Goal: Book appointment/travel/reservation

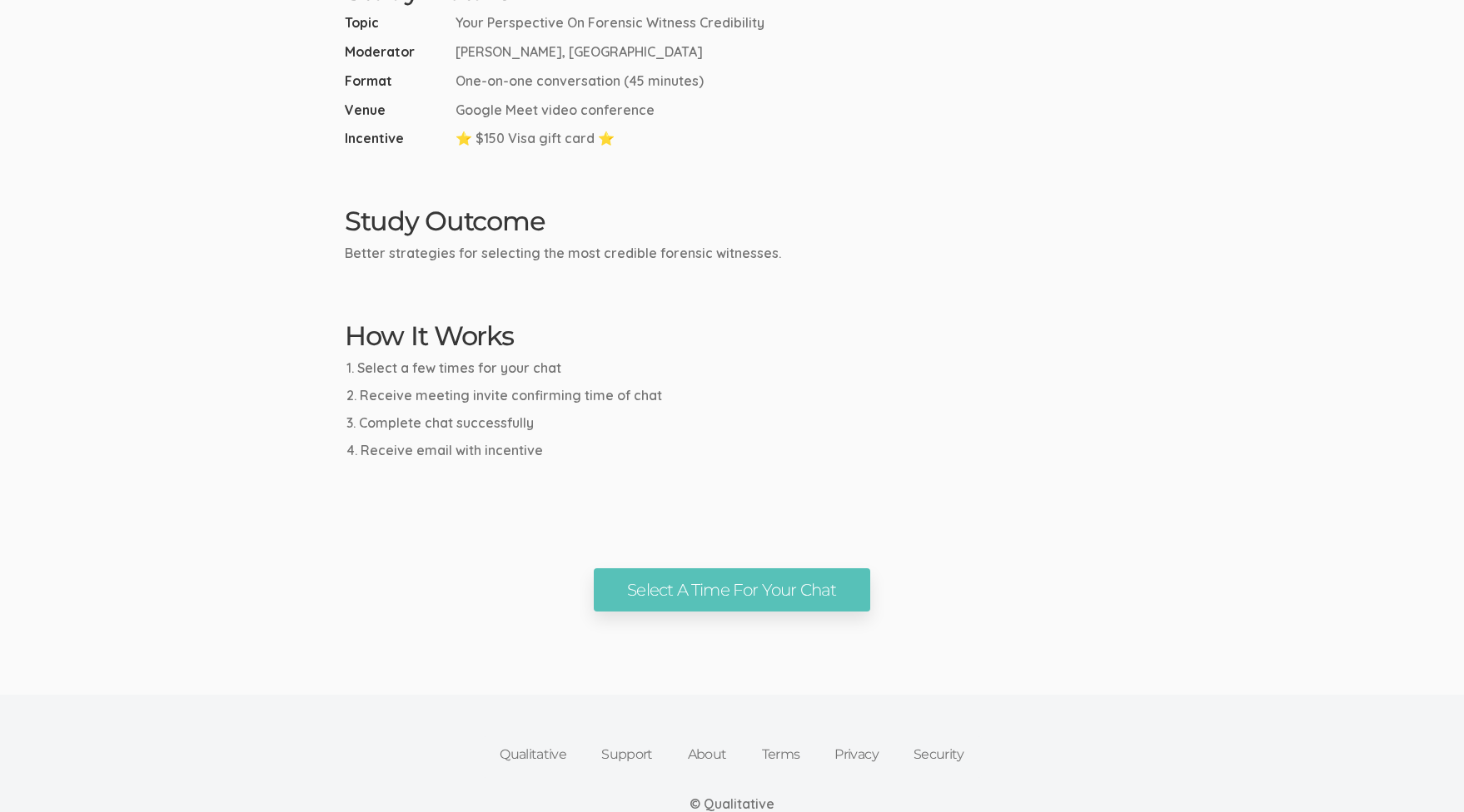
scroll to position [666, 0]
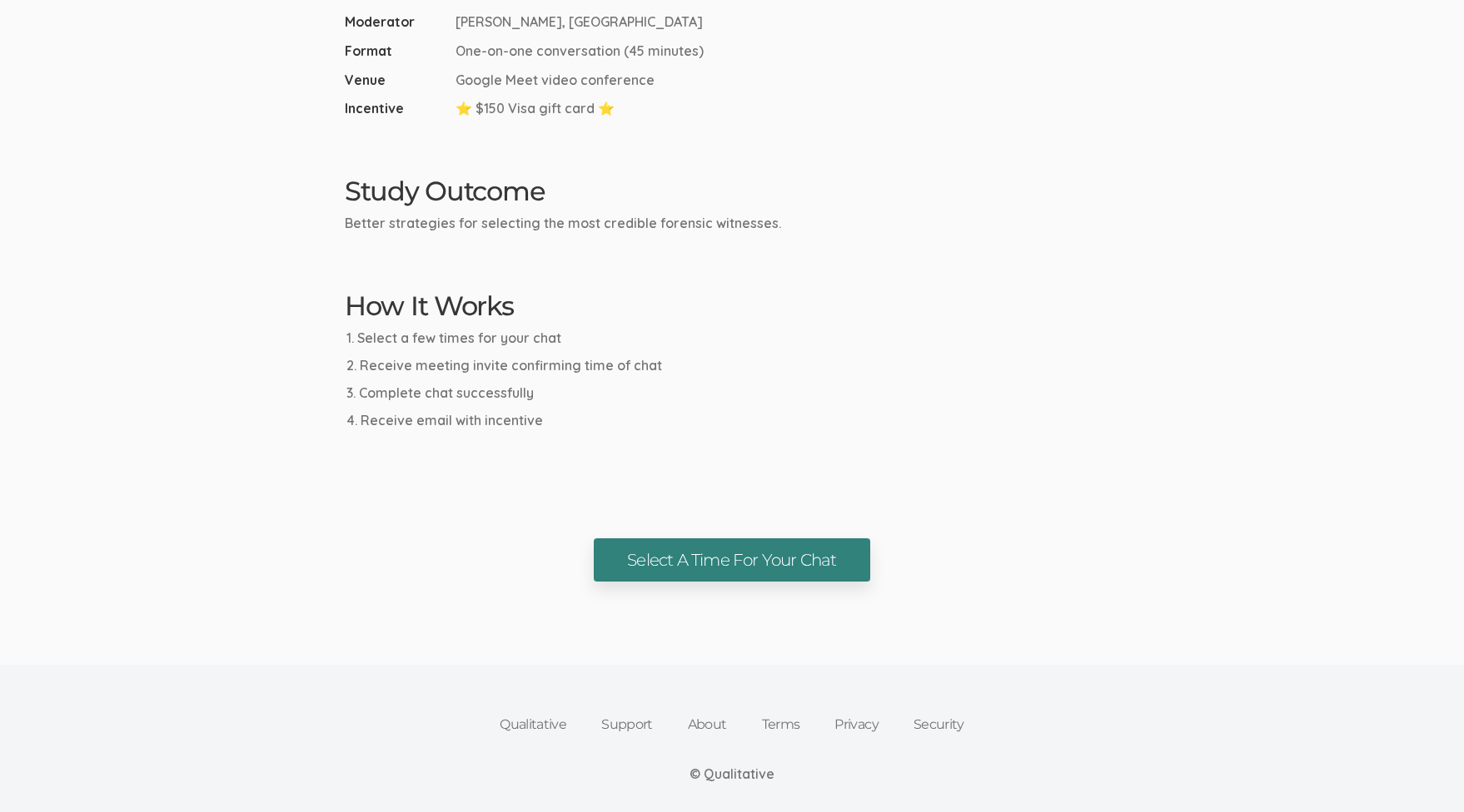
click at [797, 556] on link "Select A Time For Your Chat" at bounding box center [732, 561] width 275 height 44
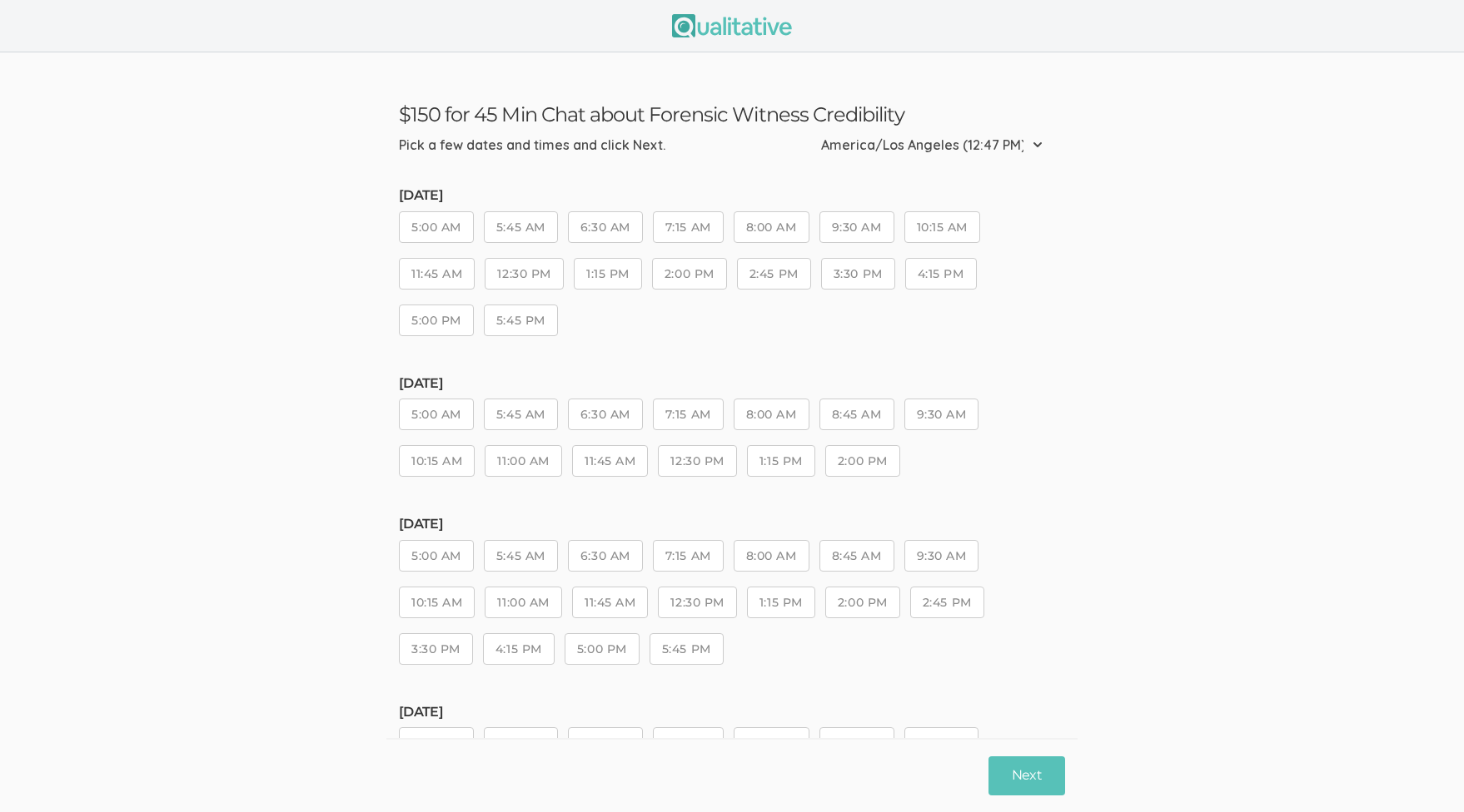
click at [1036, 144] on select "Etc/GMT-14 (9:47 AM) Pacific/Kiritimati (9:47 AM) Etc/GMT-13 (8:47 AM) Pacific/…" at bounding box center [936, 145] width 231 height 37
click at [522, 273] on button "12:30 PM" at bounding box center [523, 273] width 78 height 31
click at [1022, 775] on button "Next" at bounding box center [1026, 776] width 76 height 39
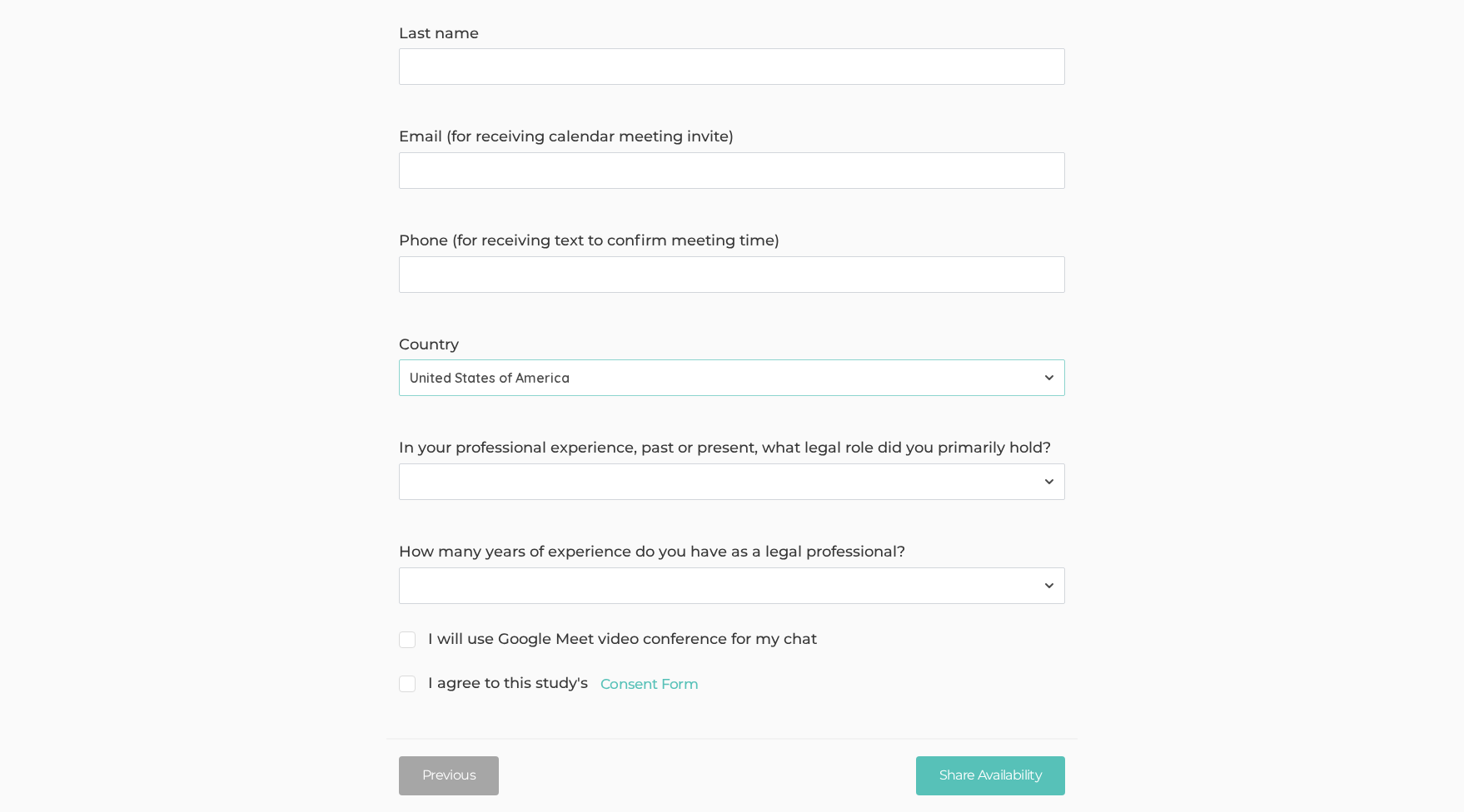
scroll to position [377, 0]
click at [544, 473] on select "Forensic Professional (also includes Forensic Analyst or Forensic Examiner) Inv…" at bounding box center [732, 481] width 666 height 37
select select "3"
click at [399, 462] on select "Forensic Professional (also includes Forensic Analyst or Forensic Examiner) Inv…" at bounding box center [732, 481] width 666 height 37
click at [471, 594] on select "Less than 1 year 1 to 4 years 5+ years" at bounding box center [732, 585] width 666 height 37
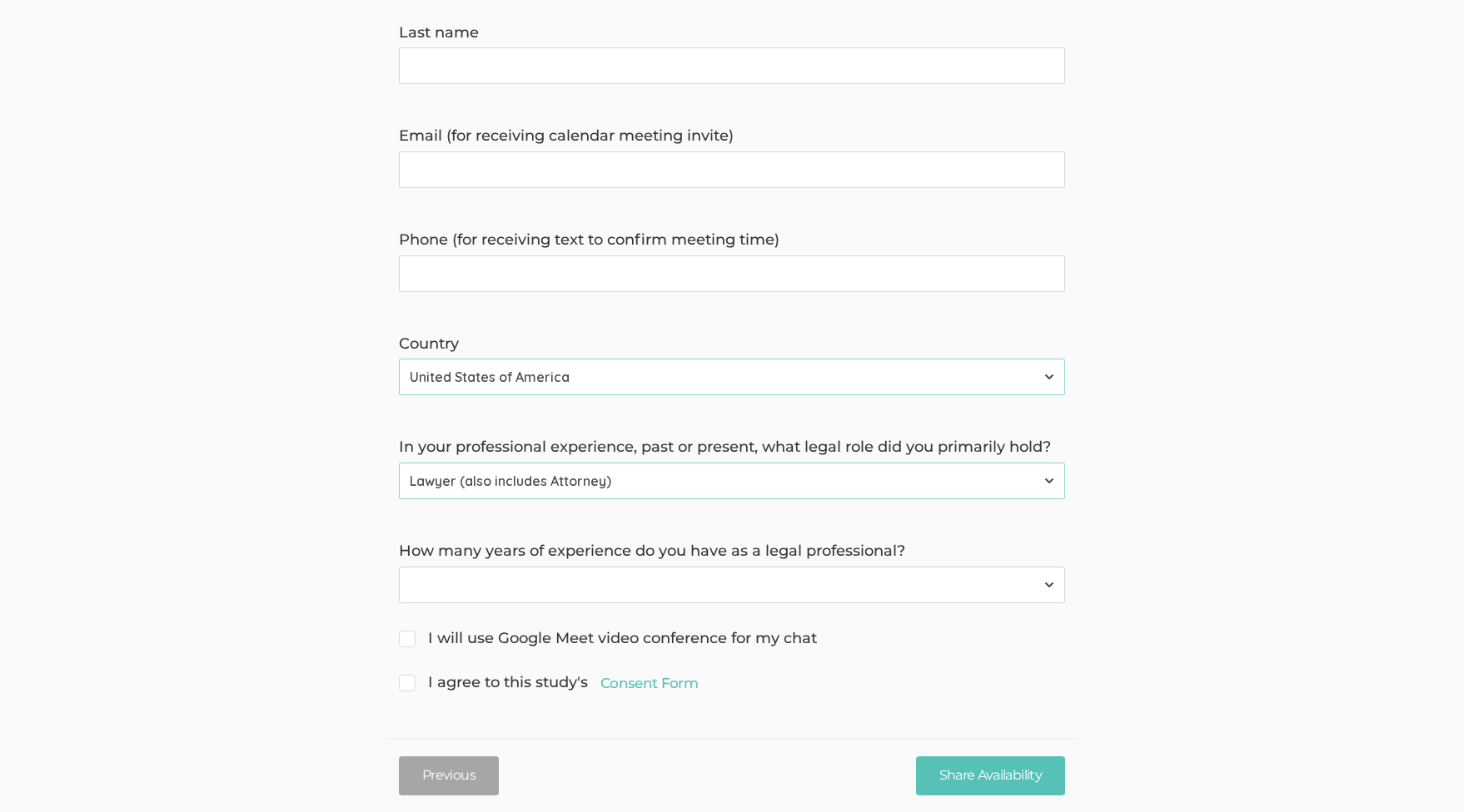
select select "1"
click at [399, 567] on select "Less than 1 year 1 to 4 years 5+ years" at bounding box center [732, 585] width 666 height 37
click at [409, 641] on span "I will use Google Meet video conference for my chat" at bounding box center [608, 640] width 418 height 22
click at [409, 641] on input "I will use Google Meet video conference for my chat" at bounding box center [405, 638] width 11 height 11
checkbox input "true"
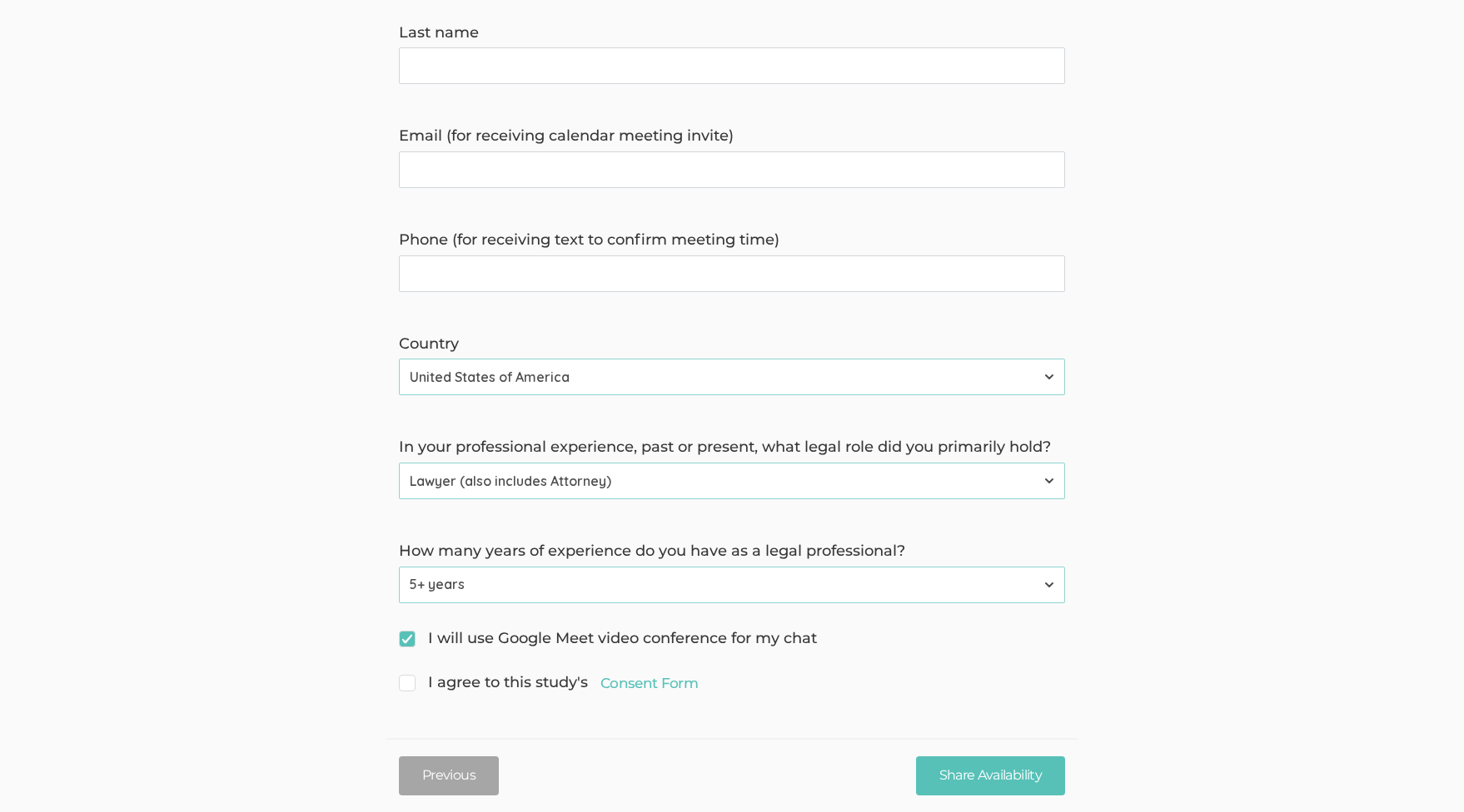
click at [412, 686] on span "I agree to this study's Consent Form" at bounding box center [549, 684] width 299 height 22
click at [409, 686] on input "I agree to this study's Consent Form" at bounding box center [405, 682] width 11 height 11
checkbox input "true"
click at [612, 686] on link "Consent Form" at bounding box center [649, 684] width 97 height 20
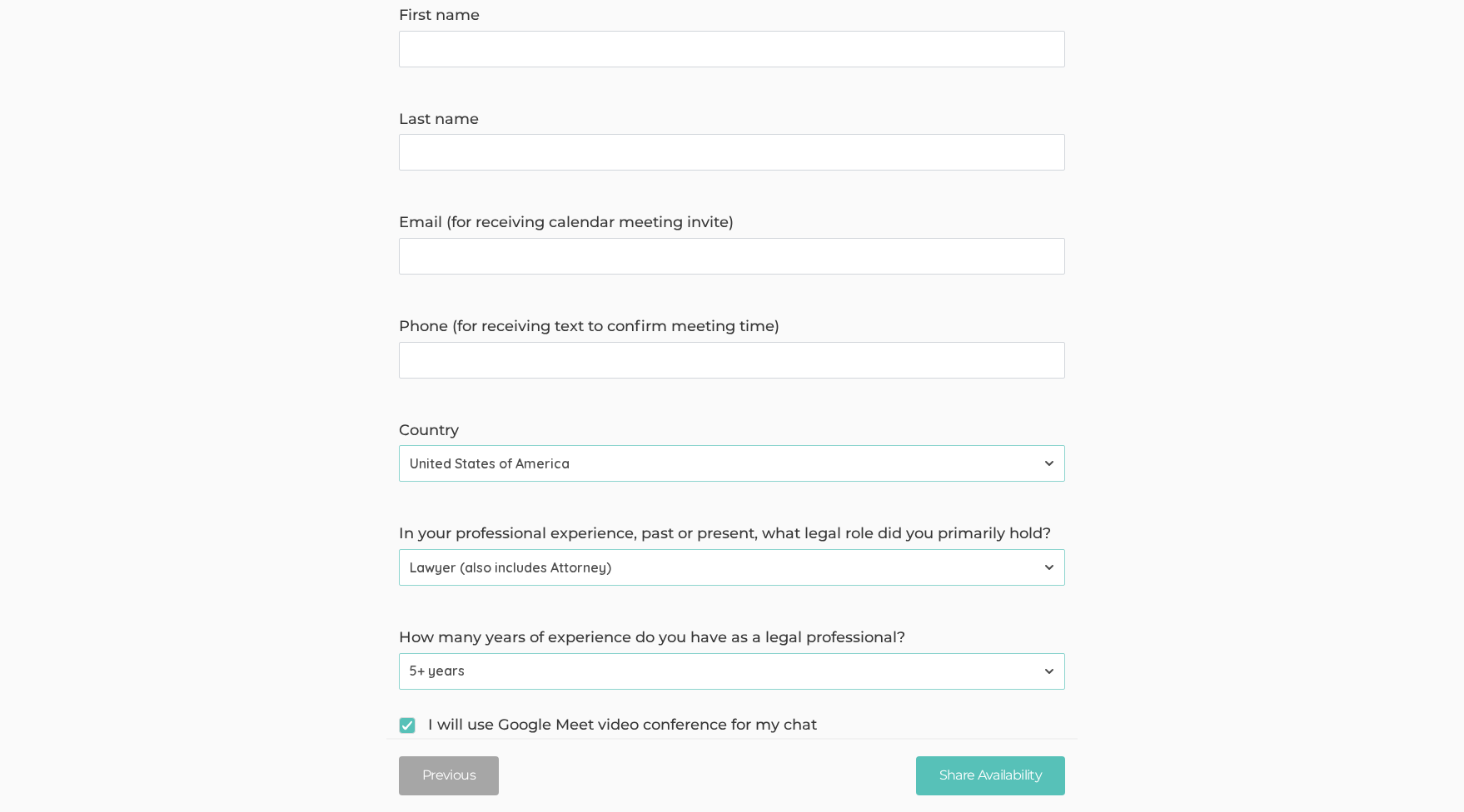
scroll to position [211, 0]
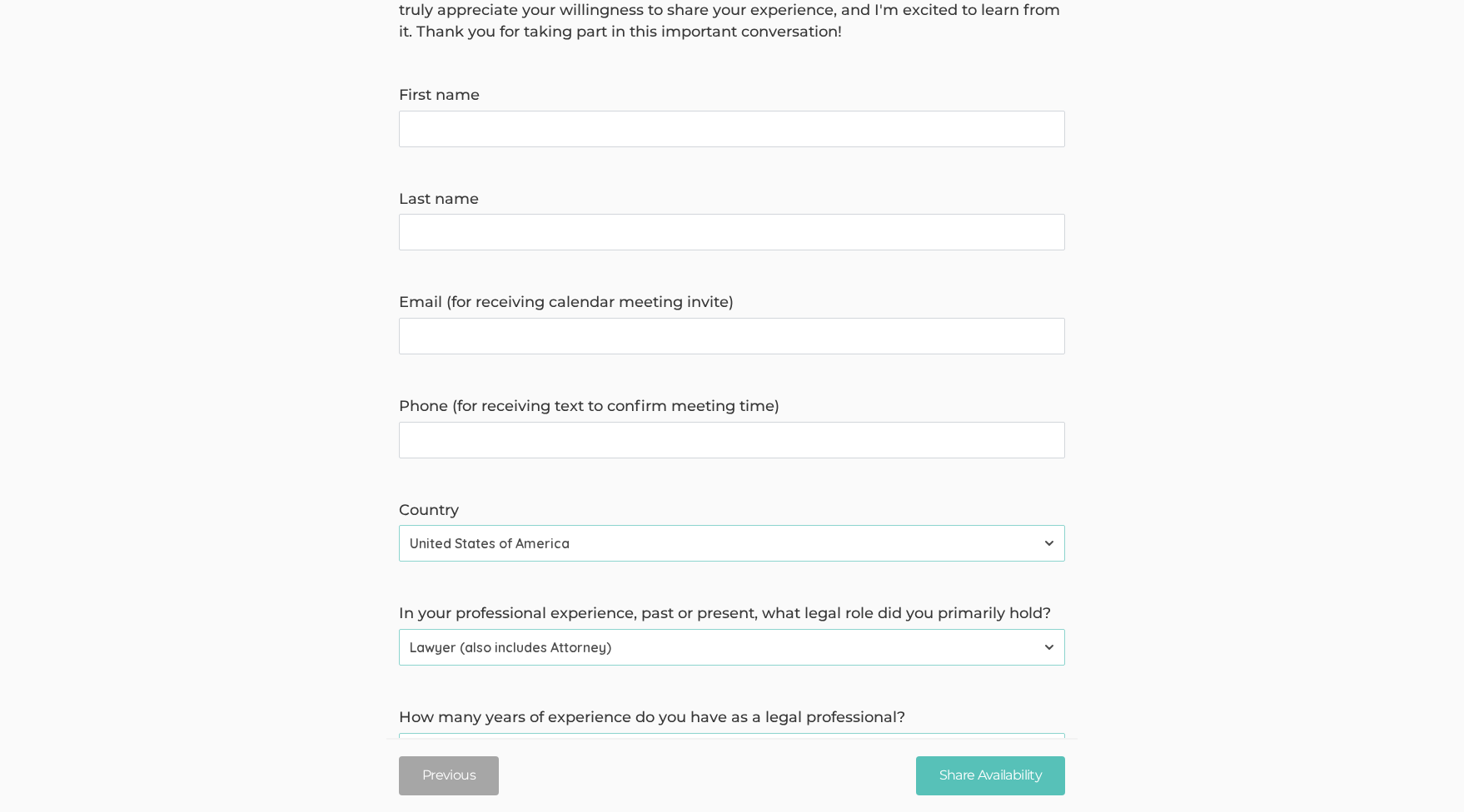
click at [561, 434] on time\) "Phone (for receiving text to confirm meeting time)" at bounding box center [732, 440] width 666 height 37
type time\) "3049560552"
click at [568, 327] on invite\) "Email (for receiving calendar meeting invite)" at bounding box center [732, 337] width 666 height 37
type invite\) "[EMAIL_ADDRESS][DOMAIN_NAME]"
click at [550, 228] on name "Last name" at bounding box center [732, 232] width 666 height 37
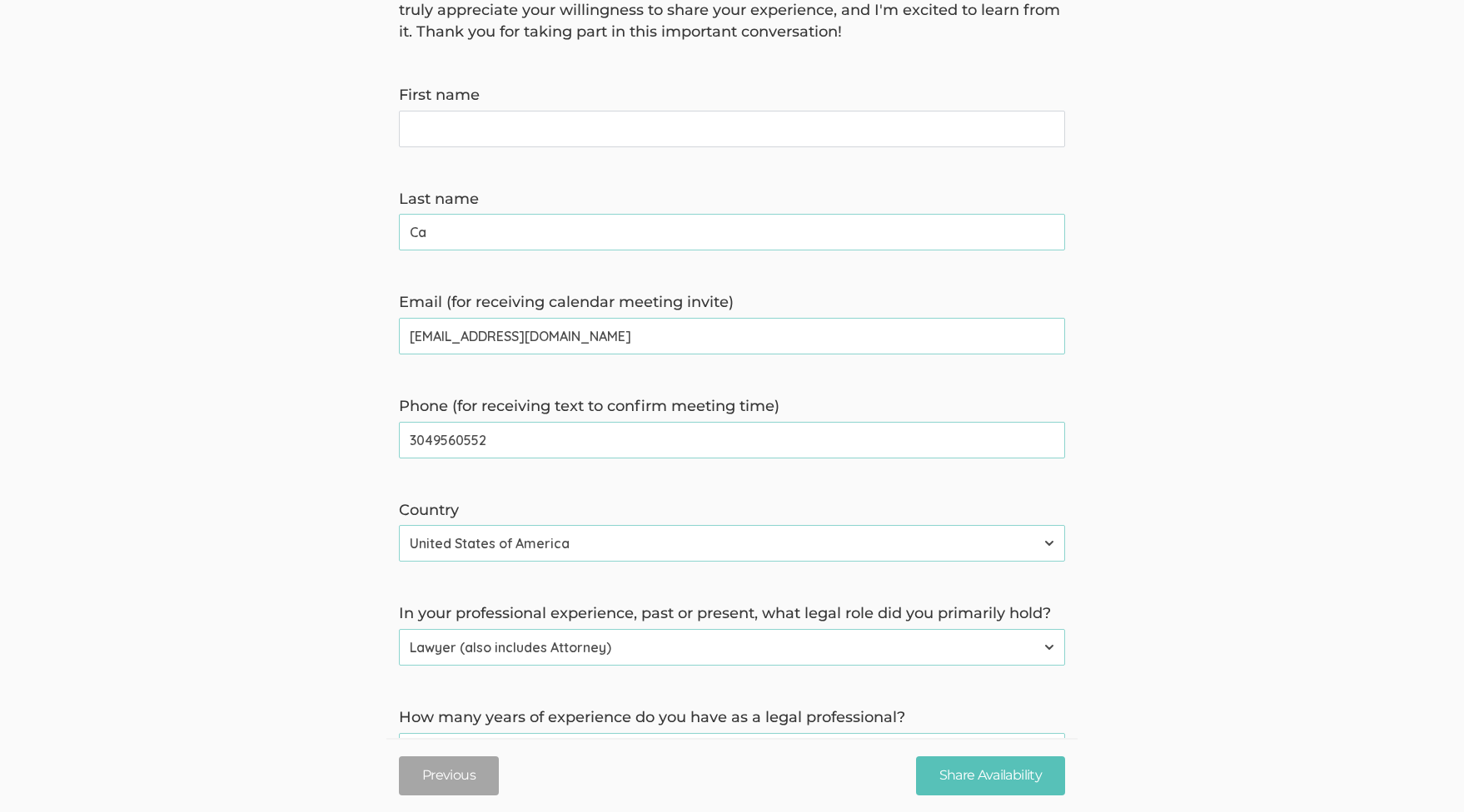
type name "C"
type name "[PERSON_NAME]"
click at [502, 133] on name "First name" at bounding box center [732, 129] width 666 height 37
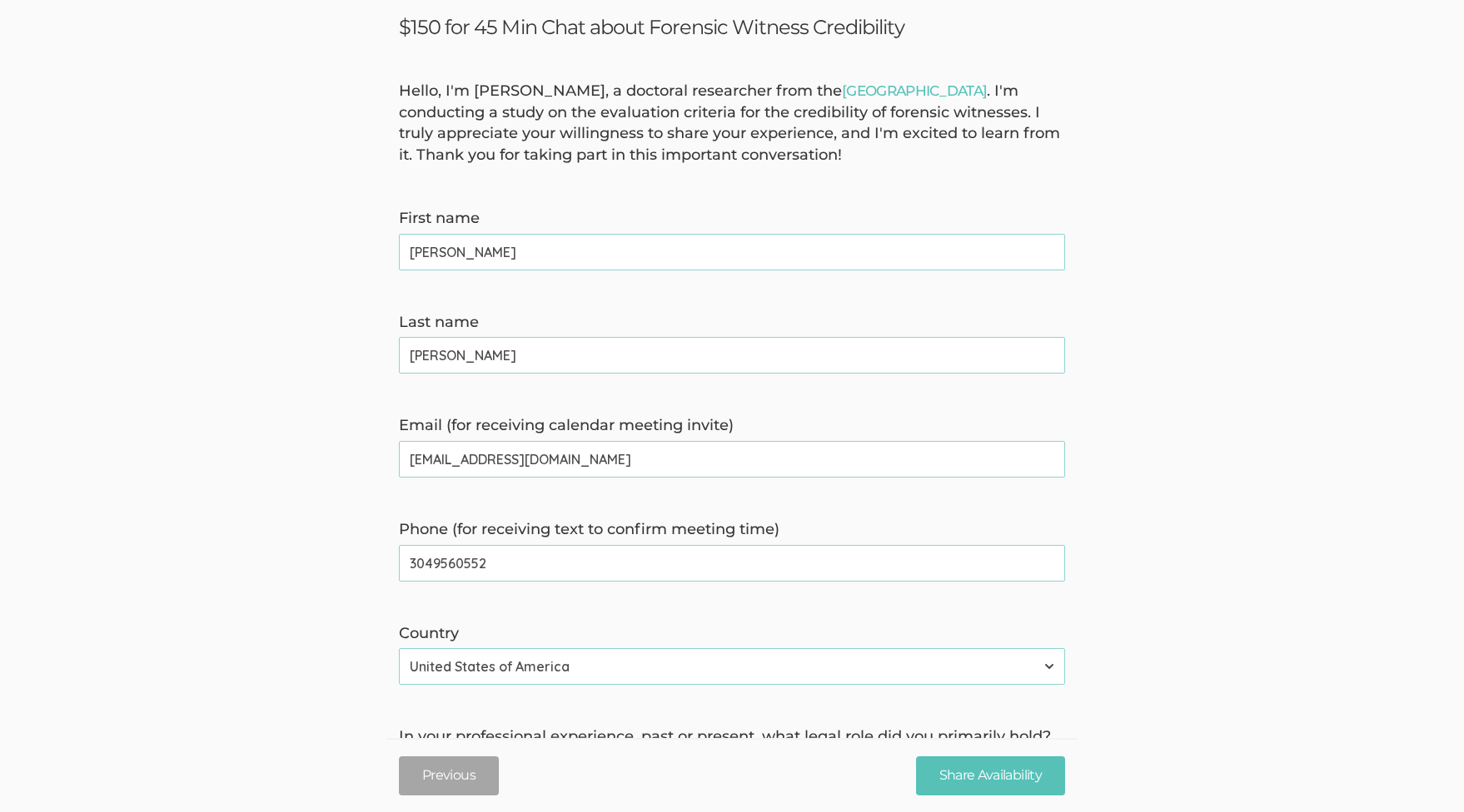
scroll to position [0, 0]
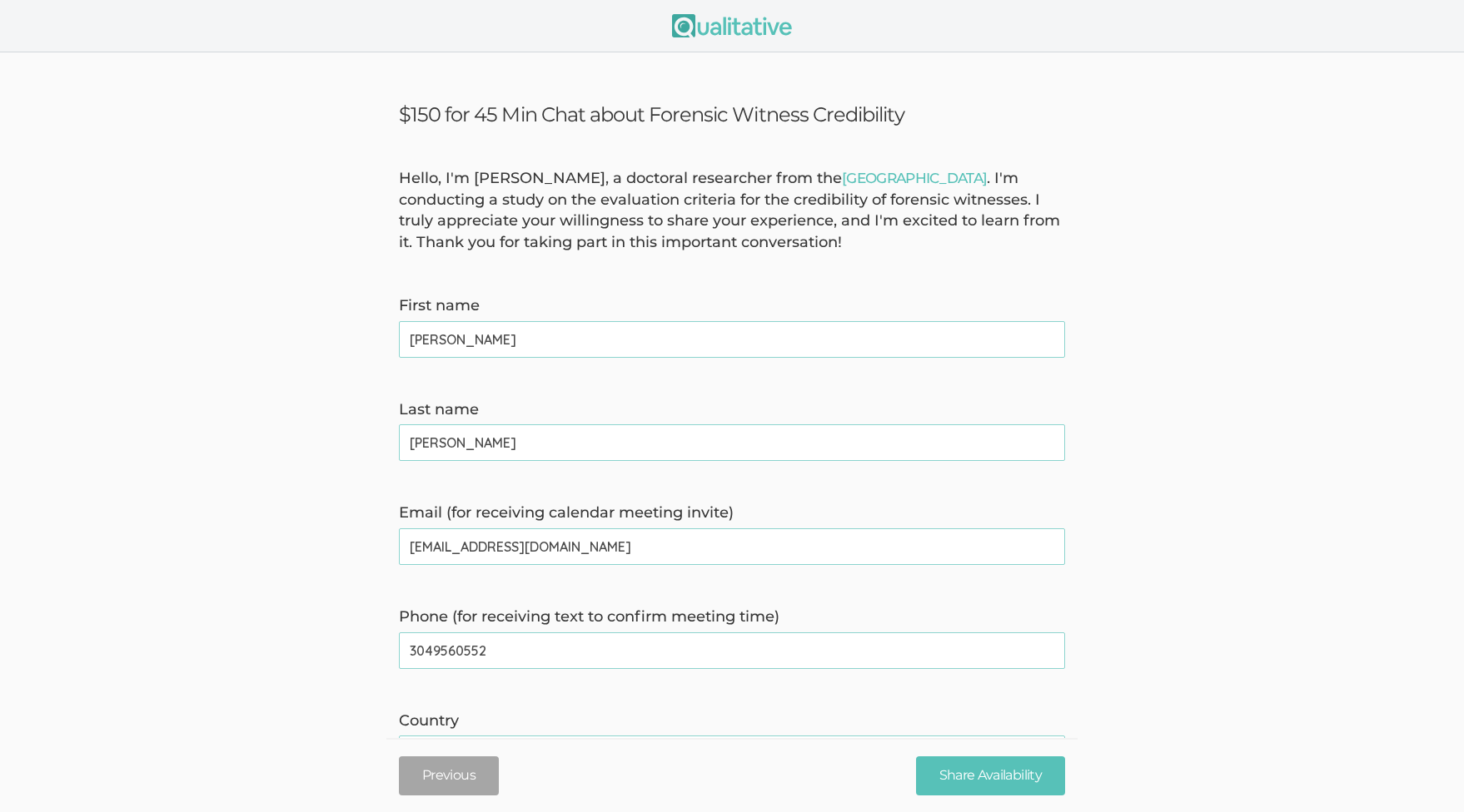
type name "[PERSON_NAME]"
click at [1176, 423] on form "Hello, I'm [PERSON_NAME], a doctoral researcher from the [GEOGRAPHIC_DATA] . I'…" at bounding box center [732, 620] width 1464 height 906
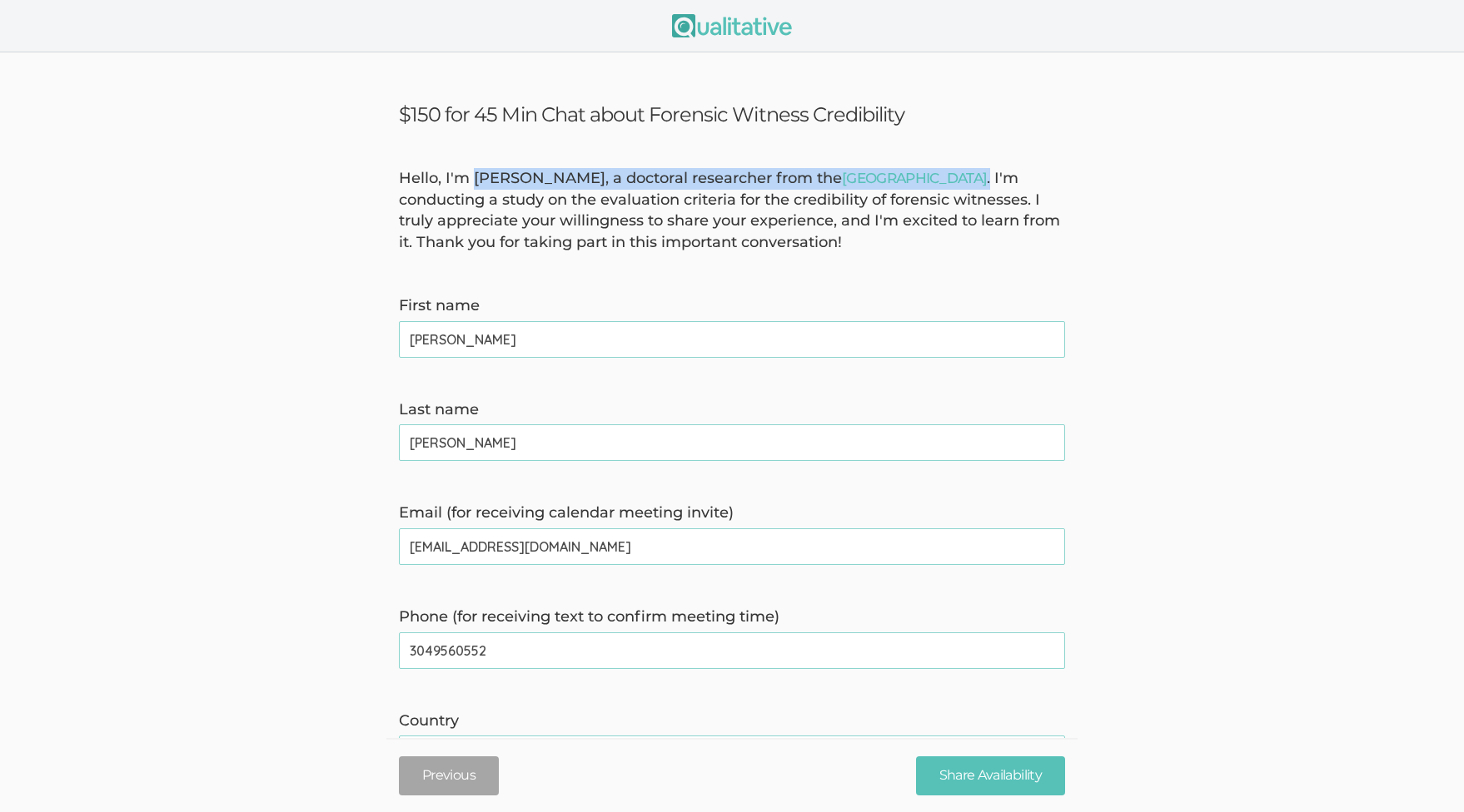
drag, startPoint x: 546, startPoint y: 179, endPoint x: 1025, endPoint y: 182, distance: 479.0
click at [1025, 182] on div "Hello, I'm [PERSON_NAME], a doctoral researcher from the [GEOGRAPHIC_DATA] . I'…" at bounding box center [732, 210] width 691 height 85
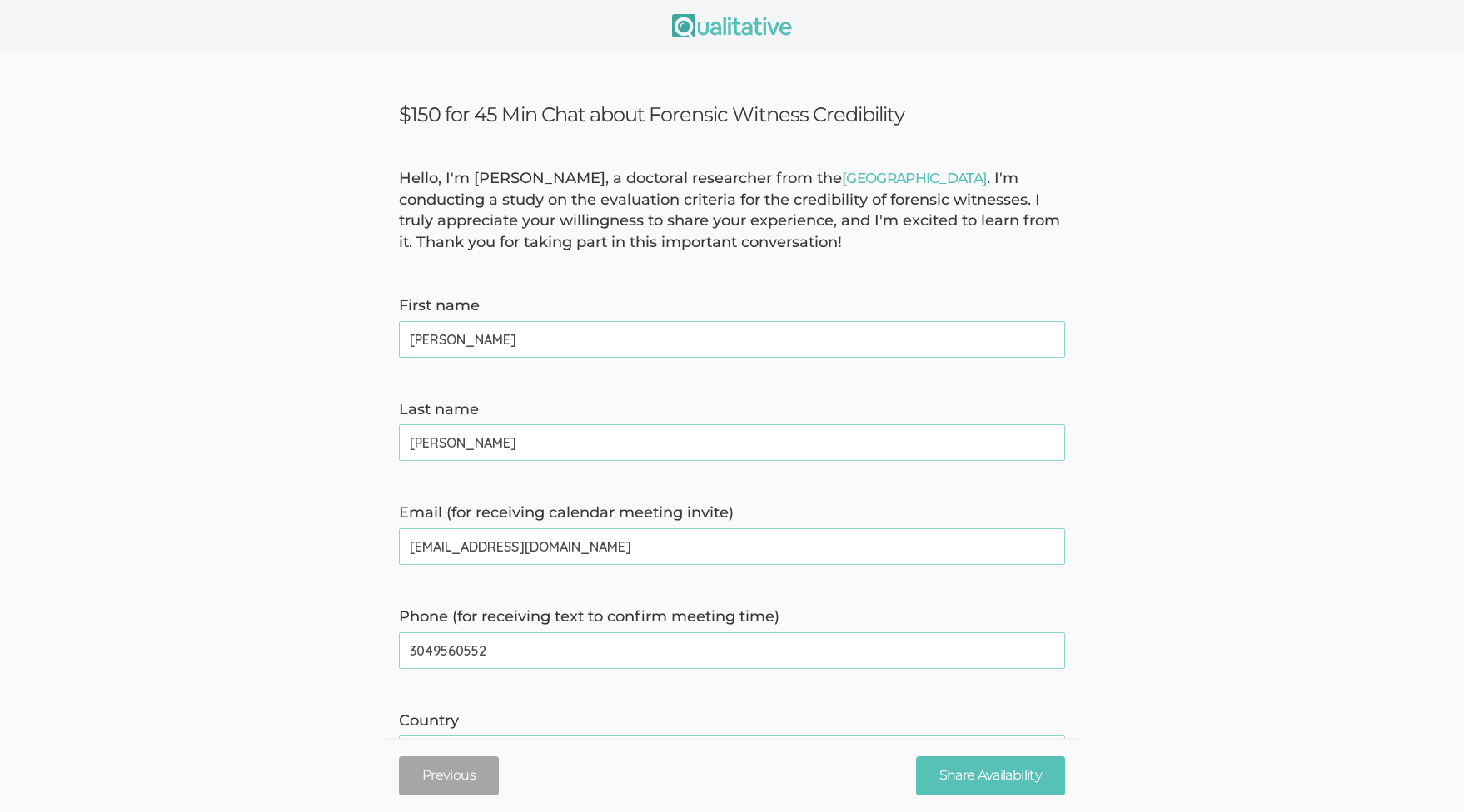
click at [767, 327] on name "[PERSON_NAME]" at bounding box center [732, 339] width 666 height 37
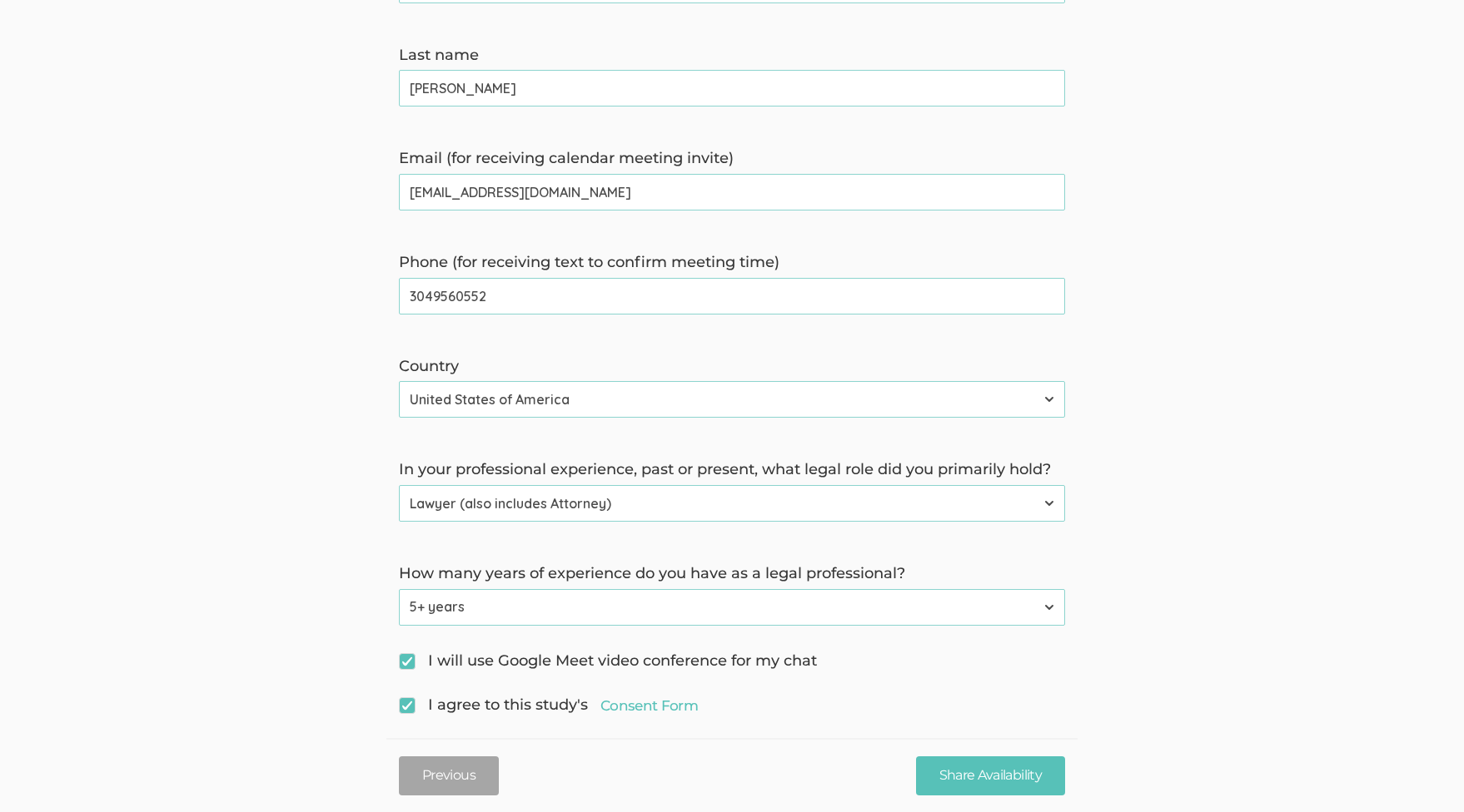
scroll to position [377, 0]
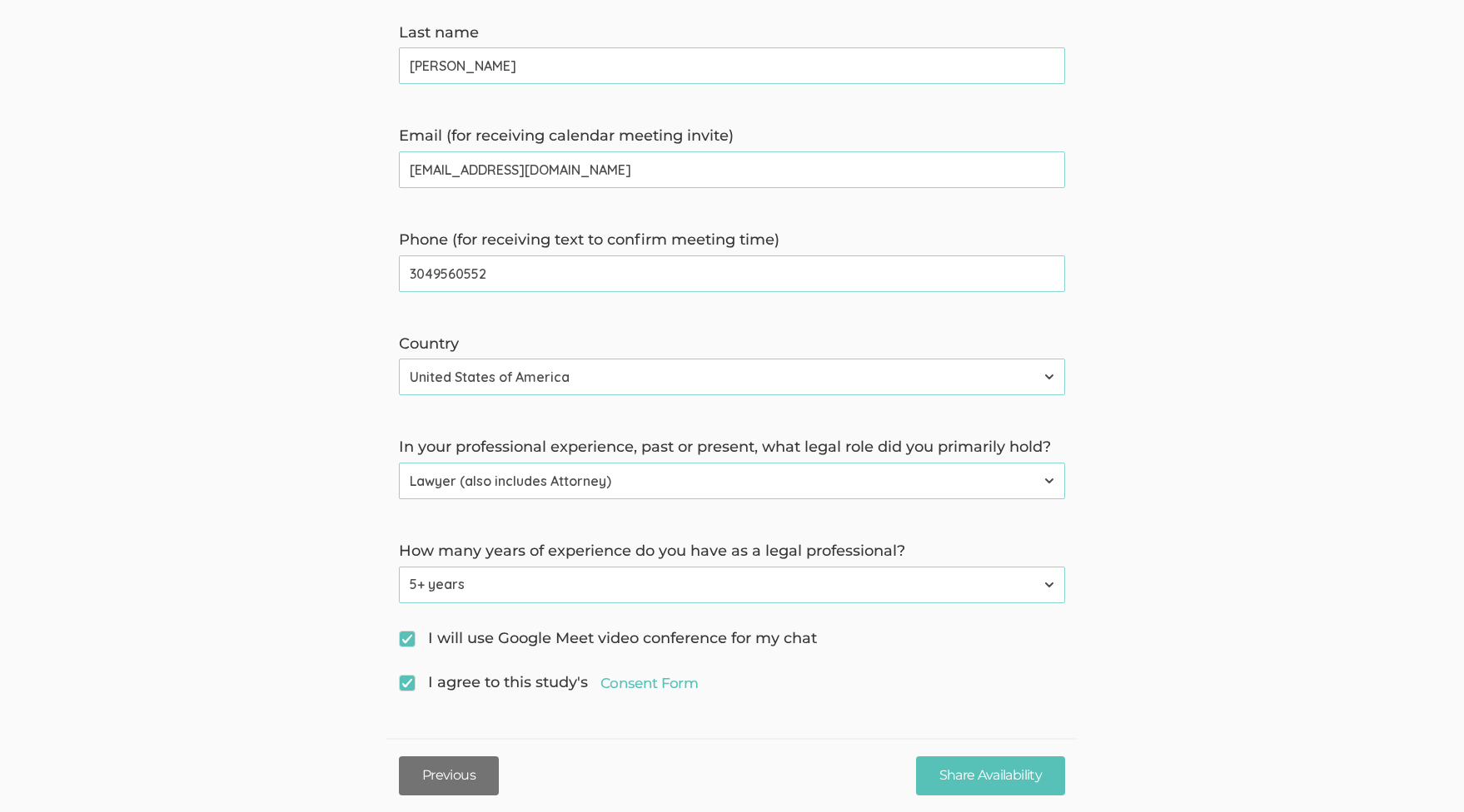
drag, startPoint x: 430, startPoint y: 776, endPoint x: 443, endPoint y: 773, distance: 13.3
click at [430, 776] on button "Previous" at bounding box center [449, 776] width 100 height 39
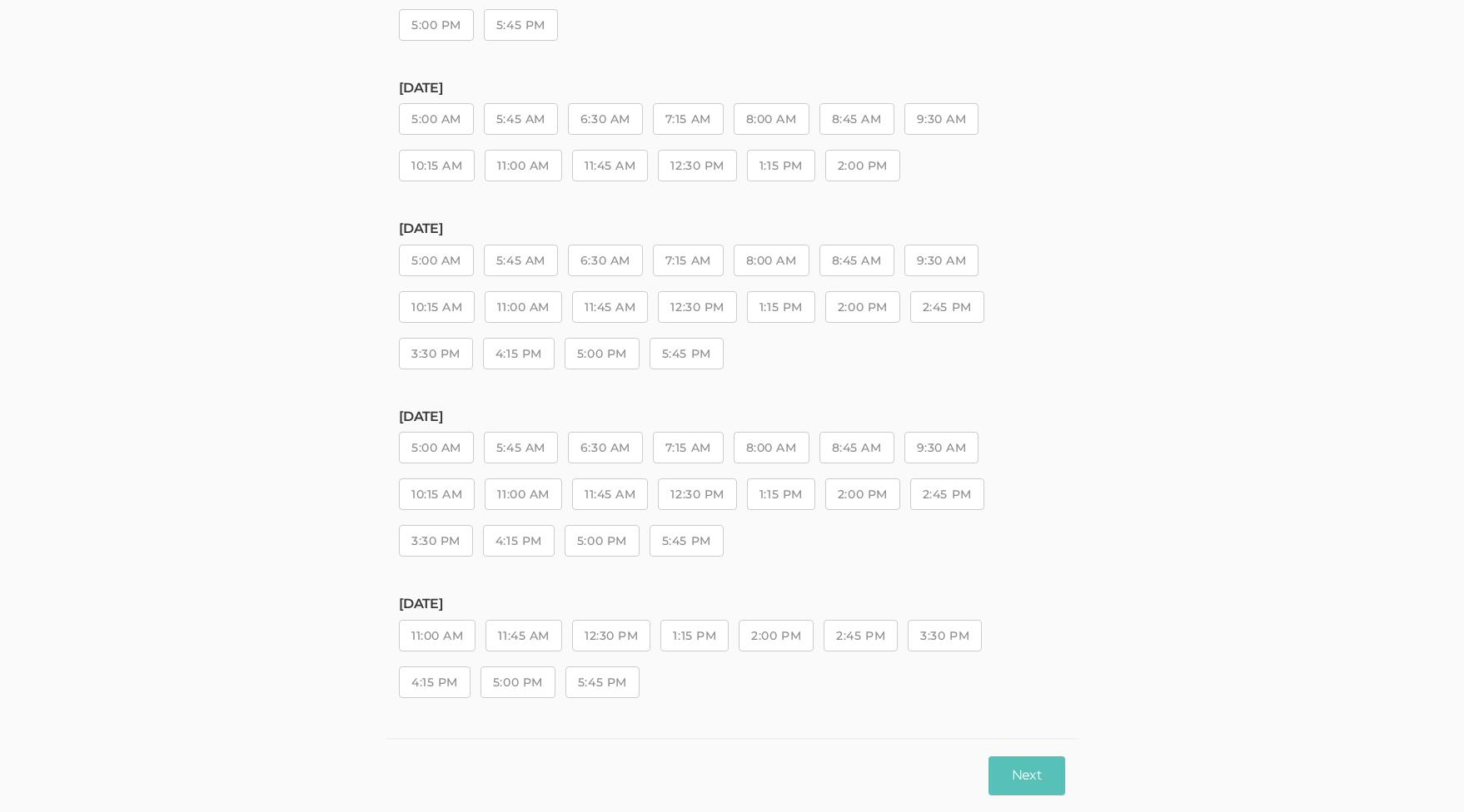
scroll to position [0, 0]
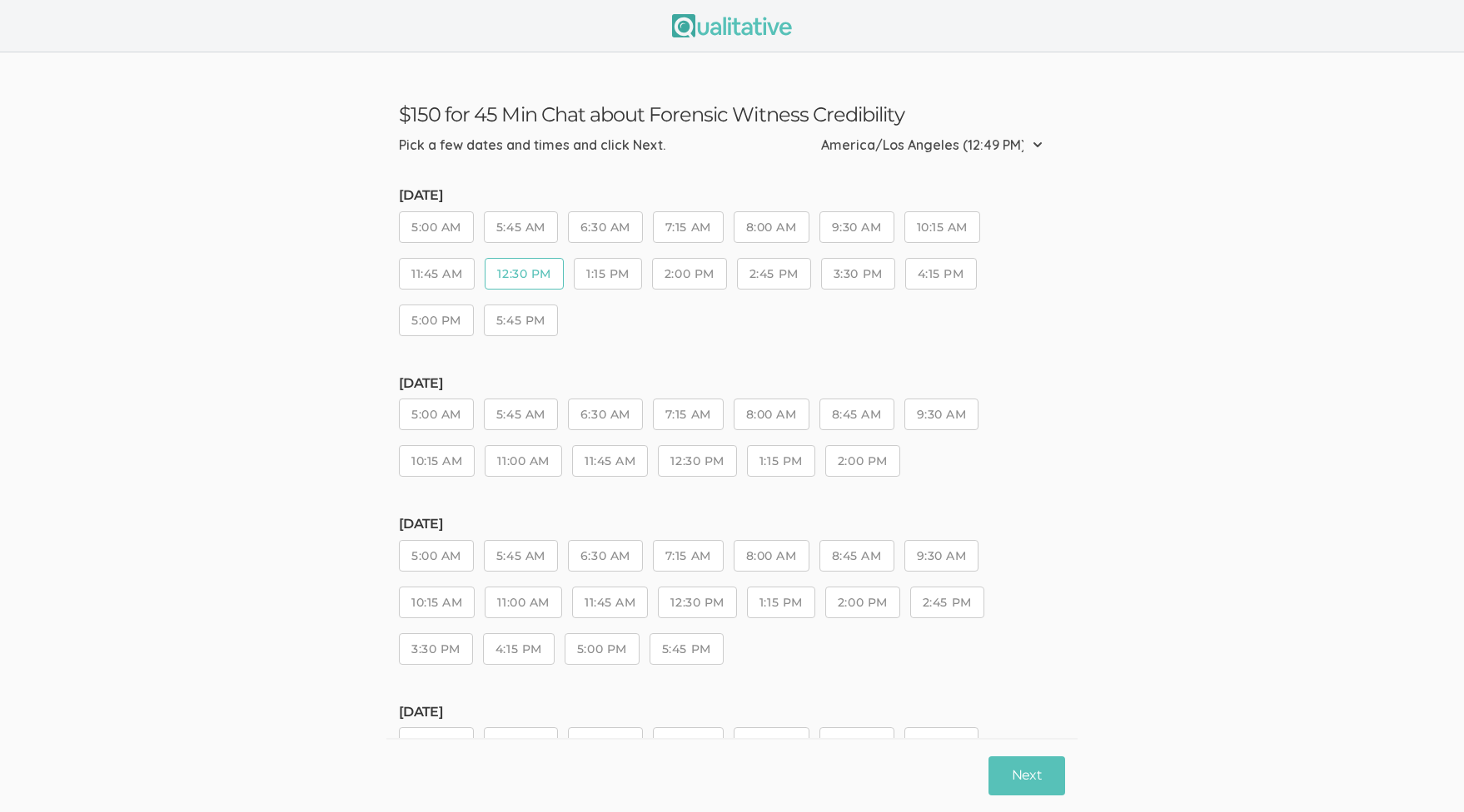
click at [599, 275] on button "1:15 PM" at bounding box center [608, 273] width 68 height 31
click at [686, 273] on button "2:00 PM" at bounding box center [689, 273] width 75 height 31
click at [753, 266] on button "2:45 PM" at bounding box center [774, 273] width 74 height 31
click at [860, 269] on button "3:30 PM" at bounding box center [857, 273] width 74 height 31
click at [956, 274] on button "4:15 PM" at bounding box center [941, 273] width 72 height 31
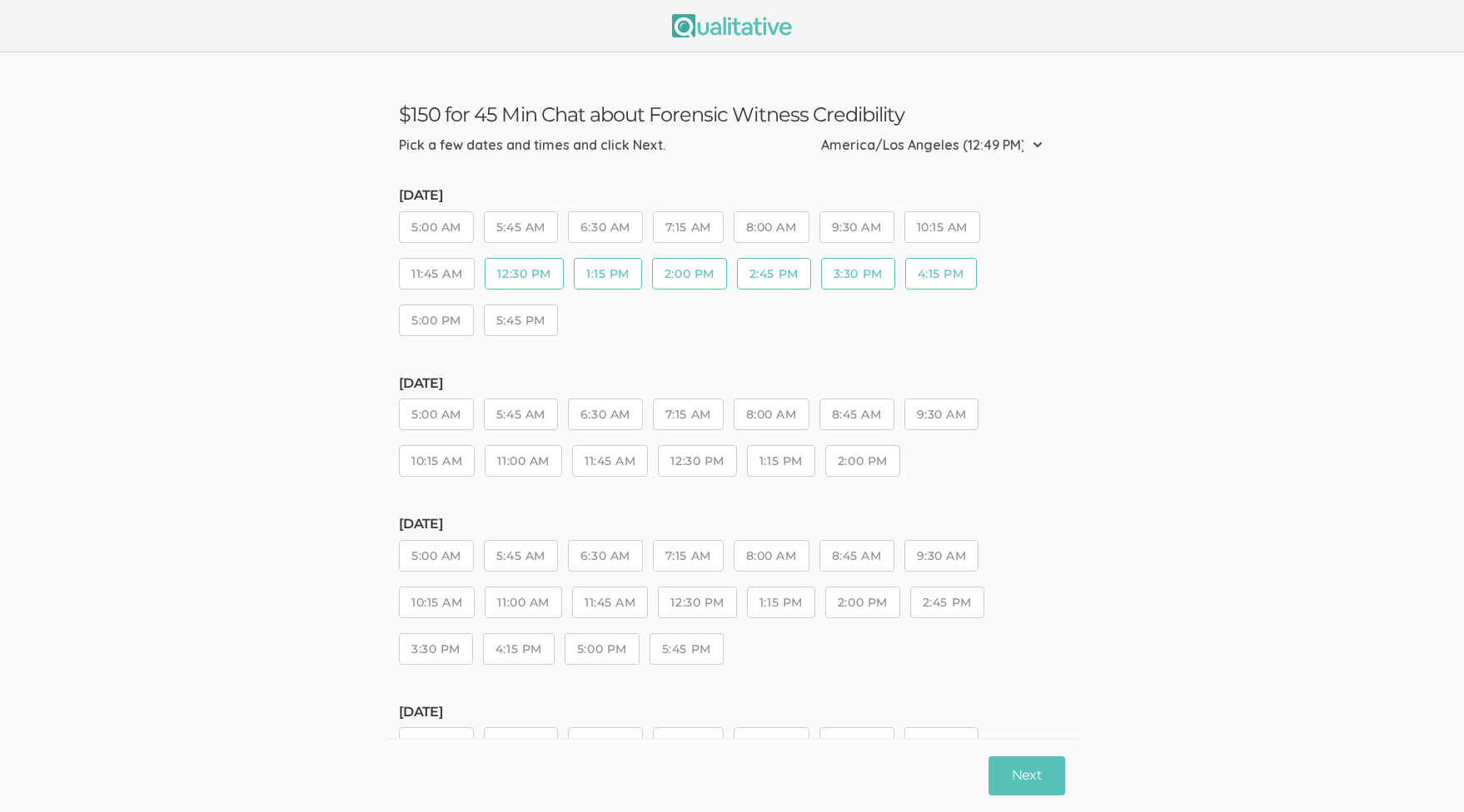
click at [416, 327] on button "5:00 PM" at bounding box center [437, 320] width 75 height 31
click at [522, 327] on button "5:45 PM" at bounding box center [520, 320] width 74 height 31
click at [525, 462] on button "11:00 AM" at bounding box center [522, 461] width 76 height 31
click at [597, 466] on button "11:45 AM" at bounding box center [609, 461] width 76 height 31
click at [1027, 783] on button "Next" at bounding box center [1026, 776] width 76 height 39
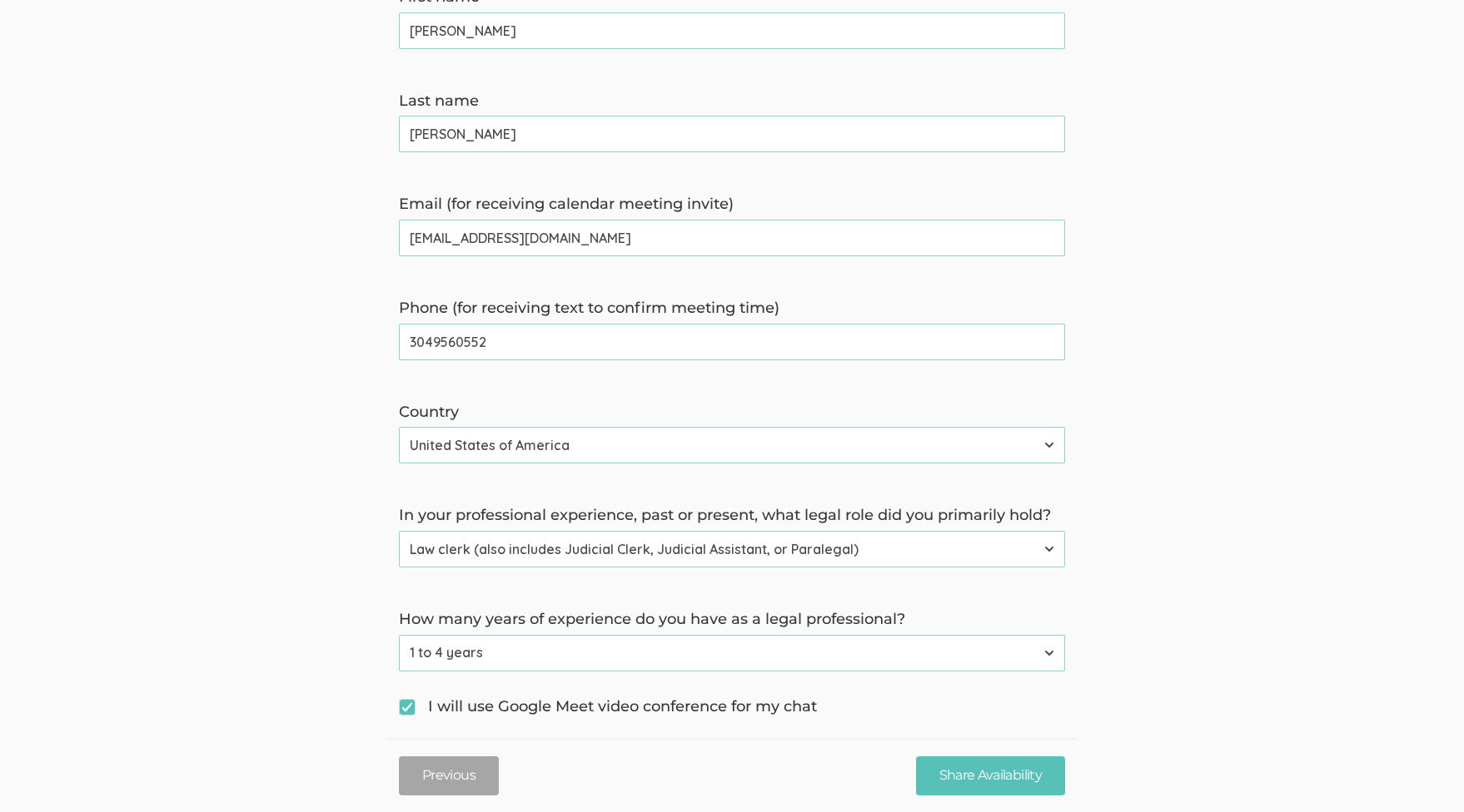
scroll to position [377, 0]
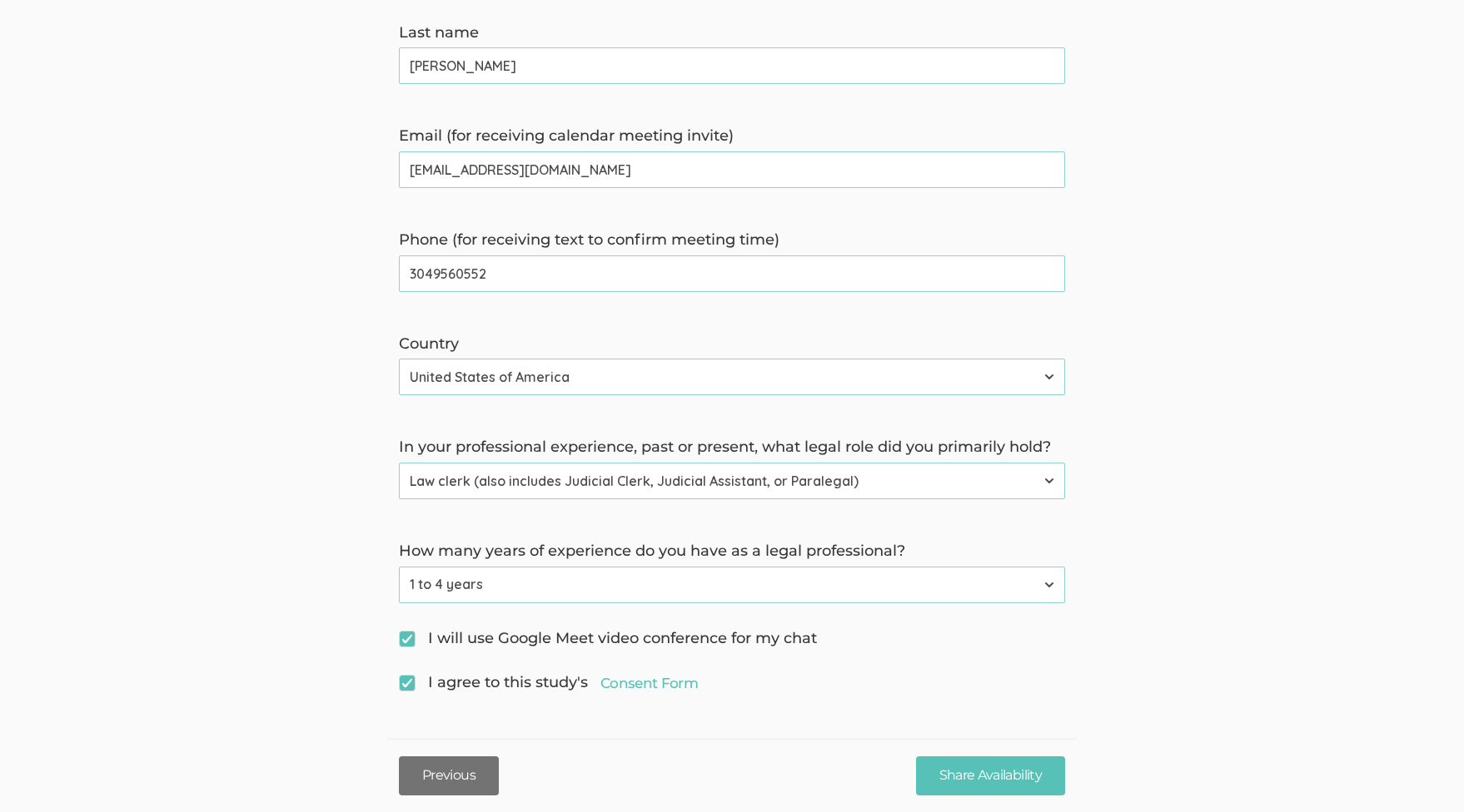
click at [441, 784] on button "Previous" at bounding box center [449, 776] width 100 height 39
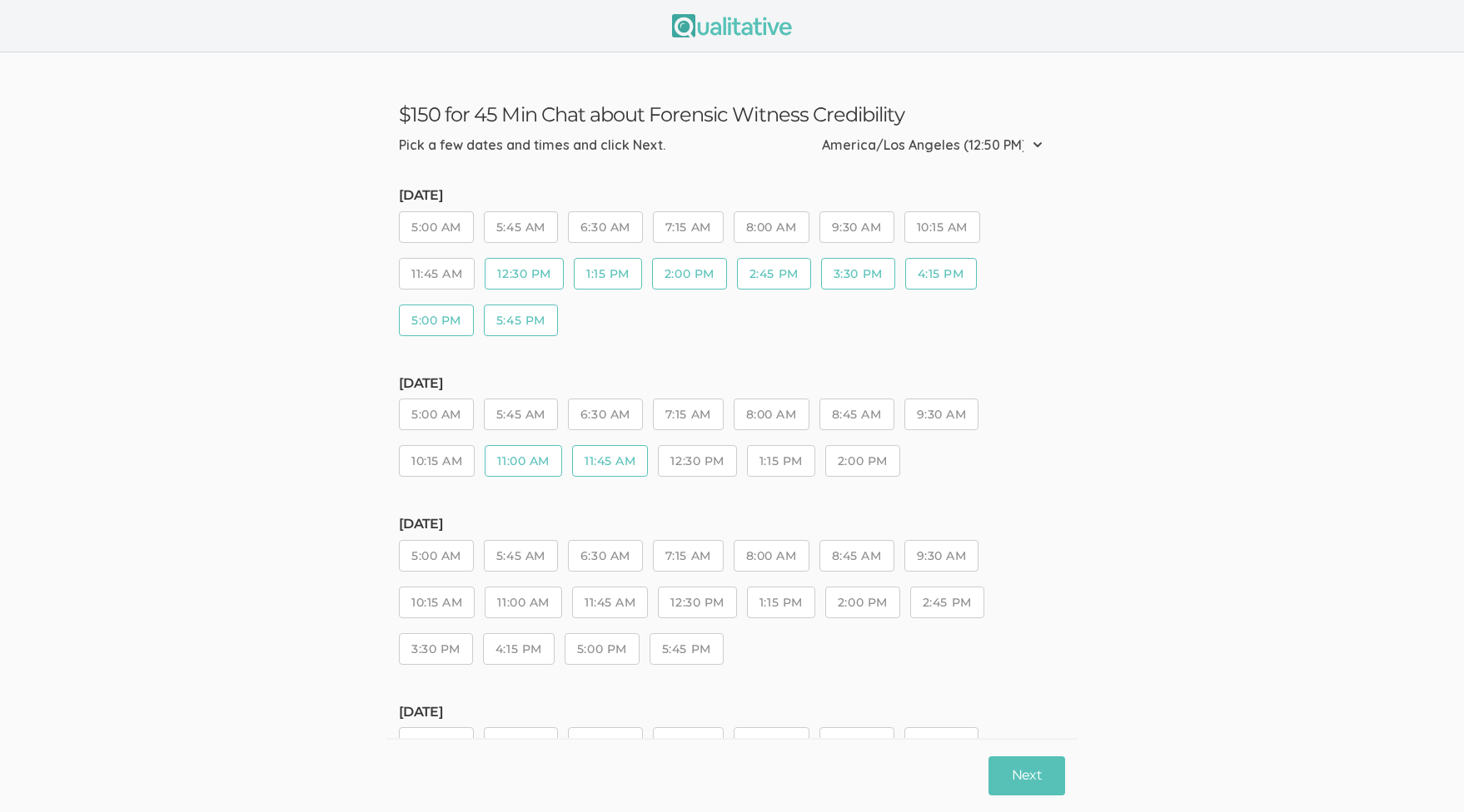
click at [606, 468] on button "11:45 AM" at bounding box center [609, 461] width 76 height 31
click at [510, 457] on button "11:00 AM" at bounding box center [522, 461] width 76 height 31
click at [775, 413] on button "8:00 AM" at bounding box center [771, 415] width 76 height 31
click at [844, 413] on button "8:45 AM" at bounding box center [857, 415] width 75 height 31
click at [931, 411] on button "9:30 AM" at bounding box center [942, 415] width 75 height 31
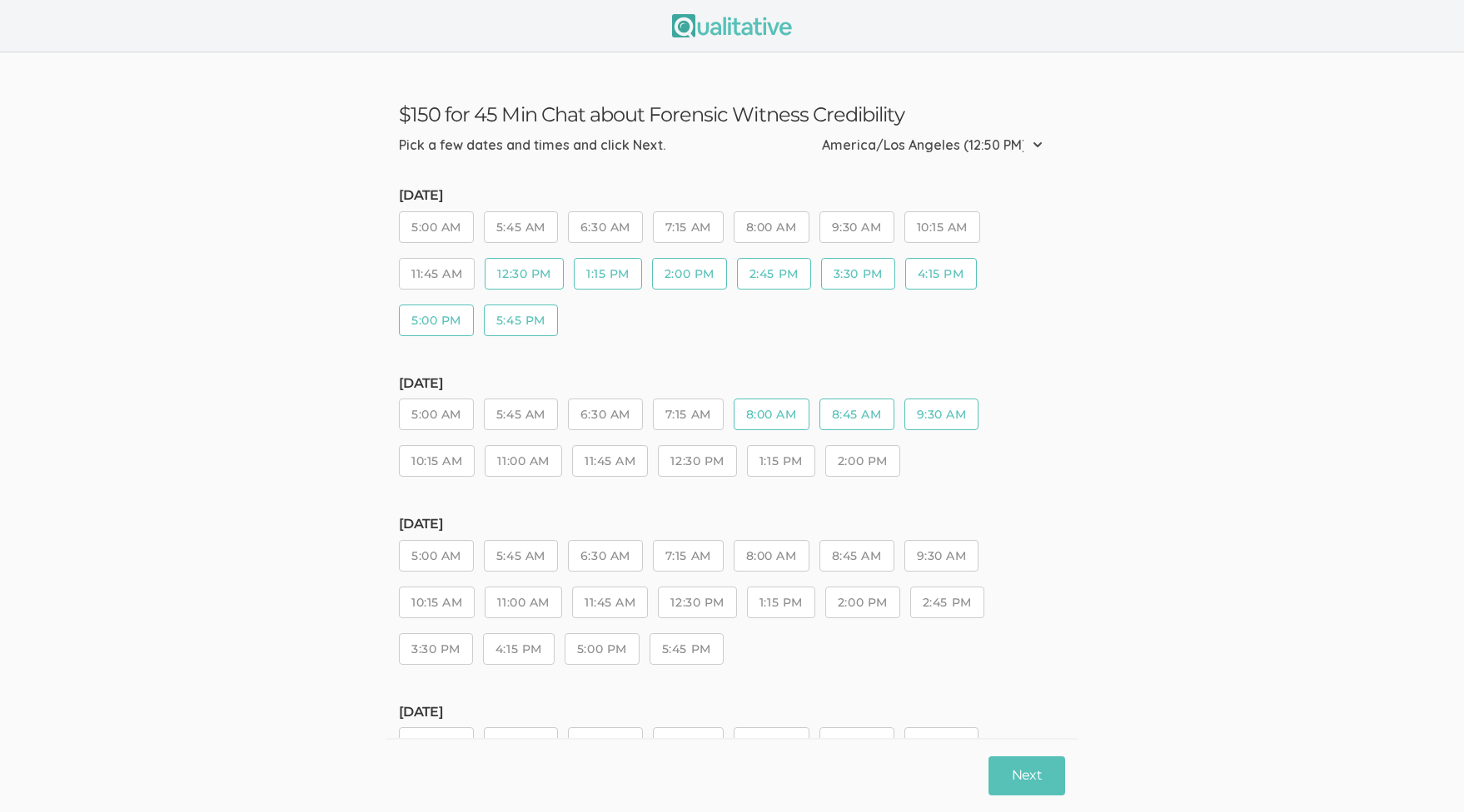
click at [453, 461] on button "10:15 AM" at bounding box center [437, 461] width 76 height 31
click at [452, 469] on button "10:15 AM" at bounding box center [437, 461] width 76 height 31
click at [1037, 781] on button "Next" at bounding box center [1026, 776] width 76 height 39
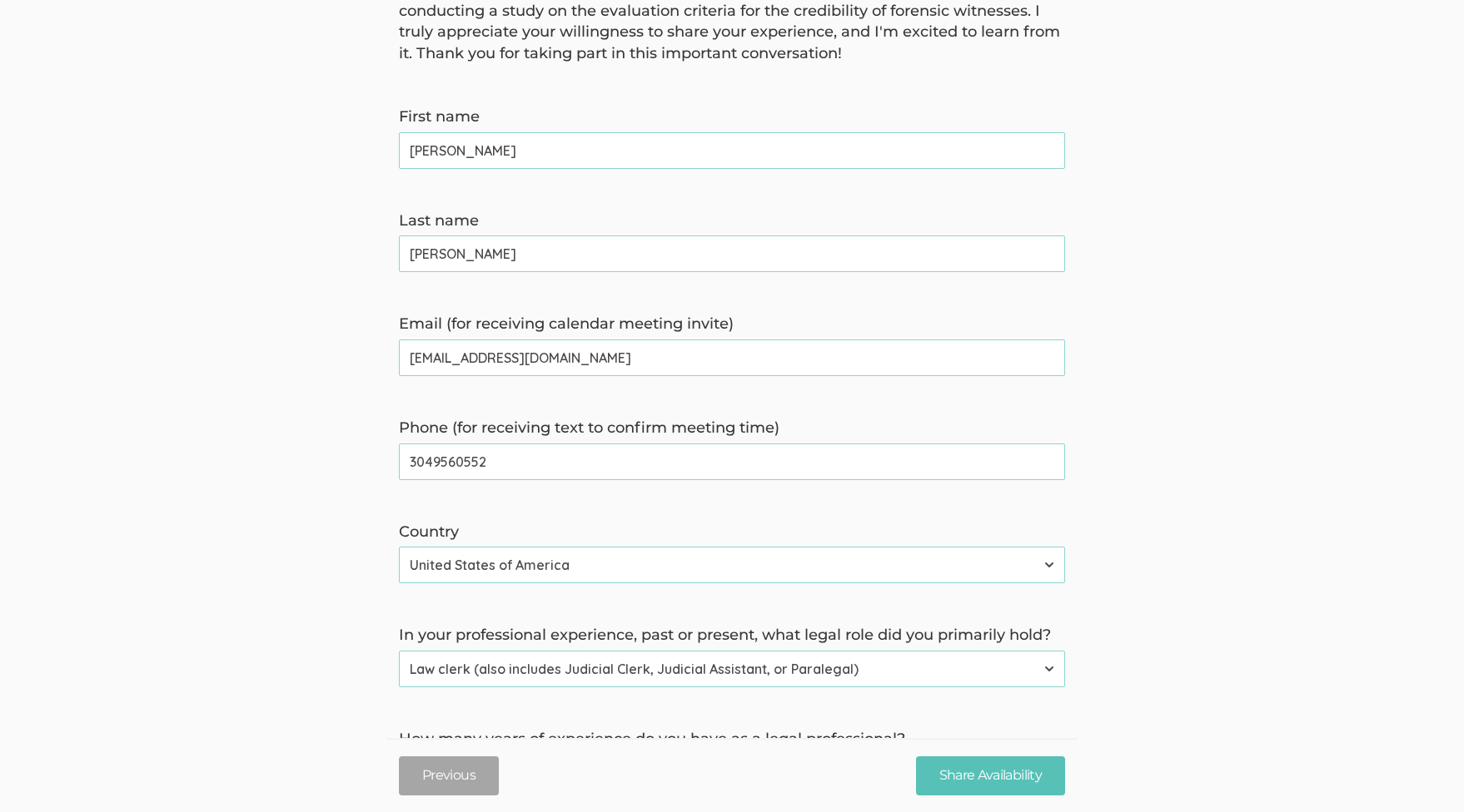
scroll to position [377, 0]
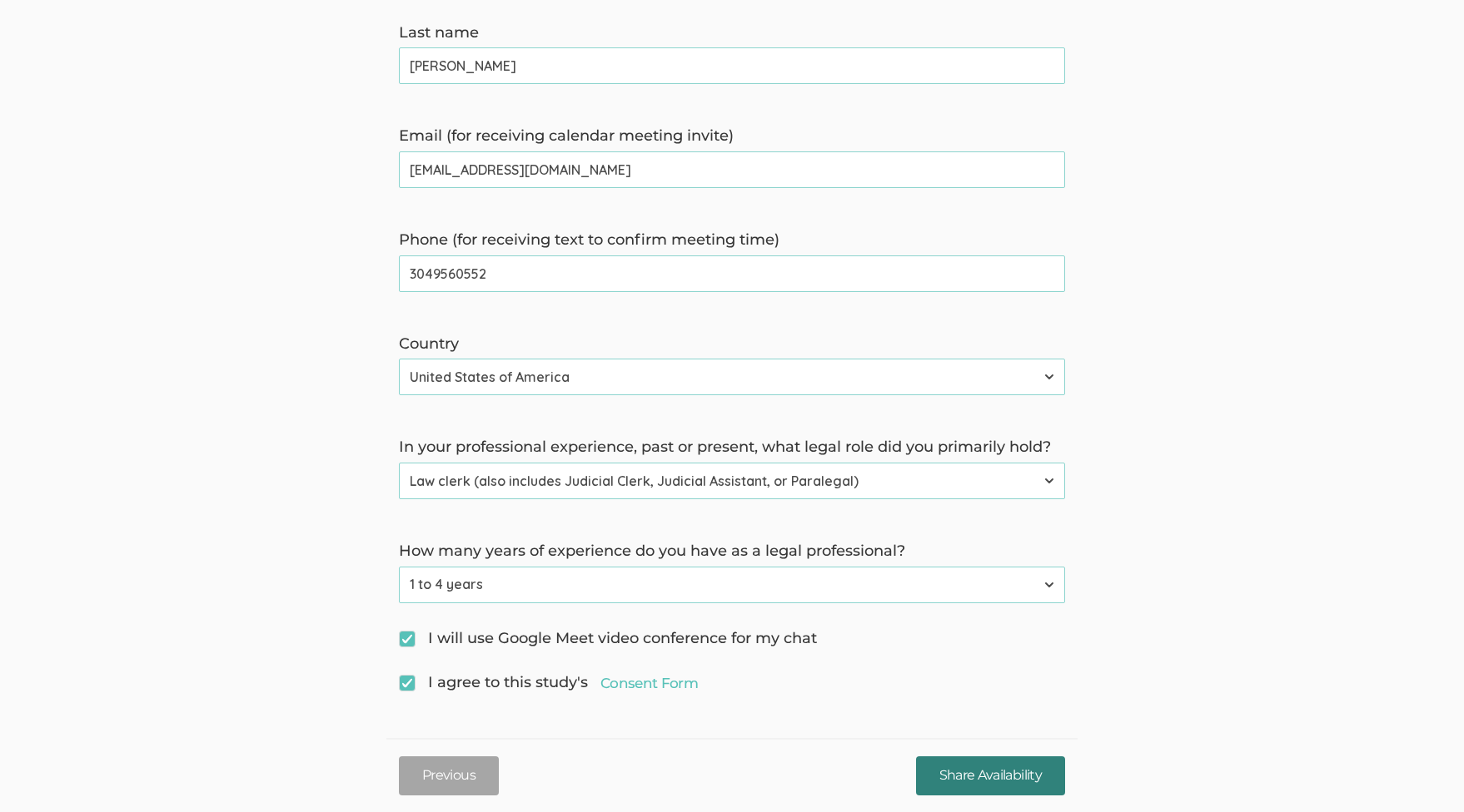
click at [933, 775] on input "Share Availability" at bounding box center [990, 776] width 149 height 39
